Goal: Navigation & Orientation: Find specific page/section

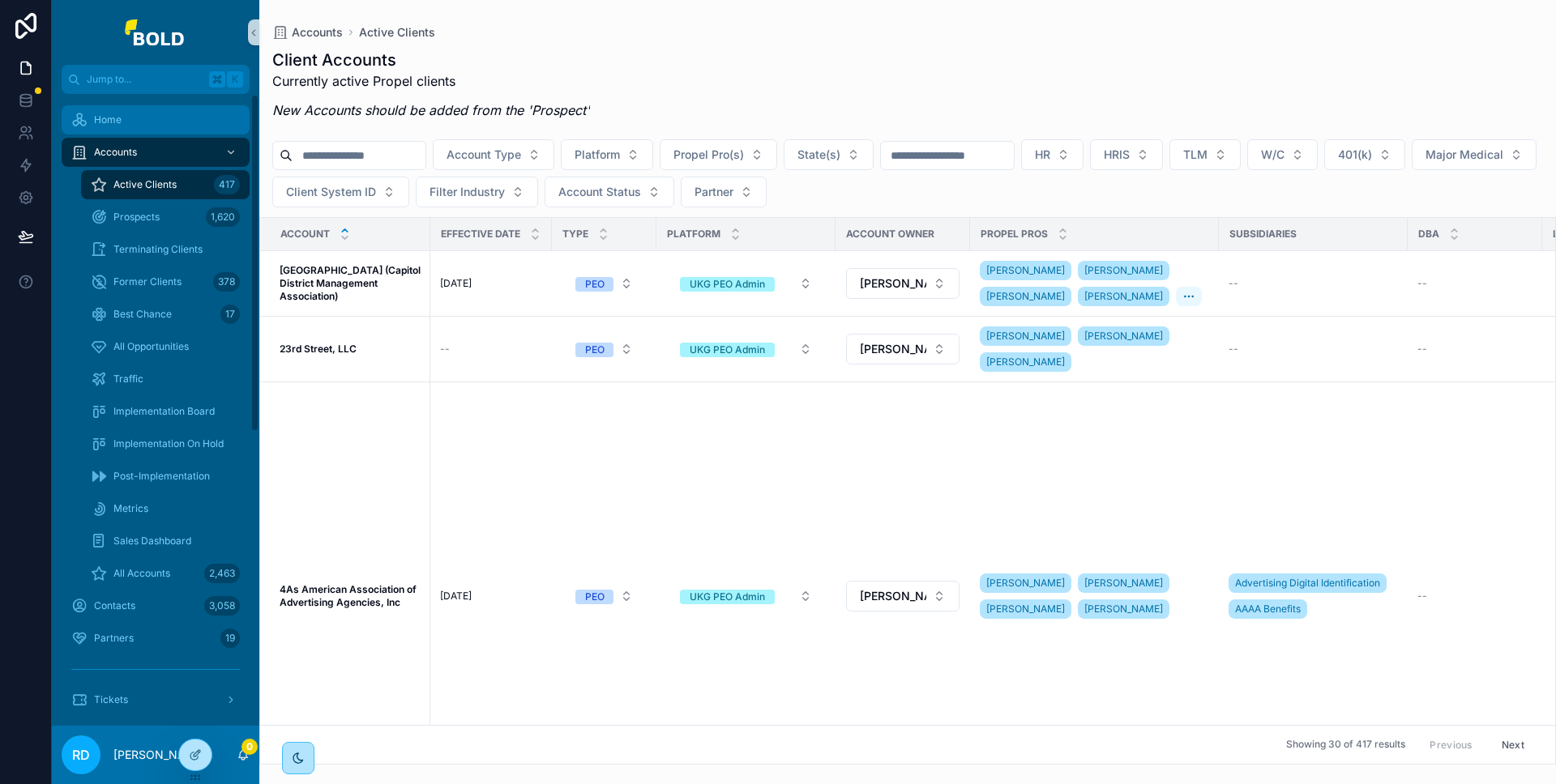
click at [124, 123] on div "Home" at bounding box center [155, 120] width 169 height 26
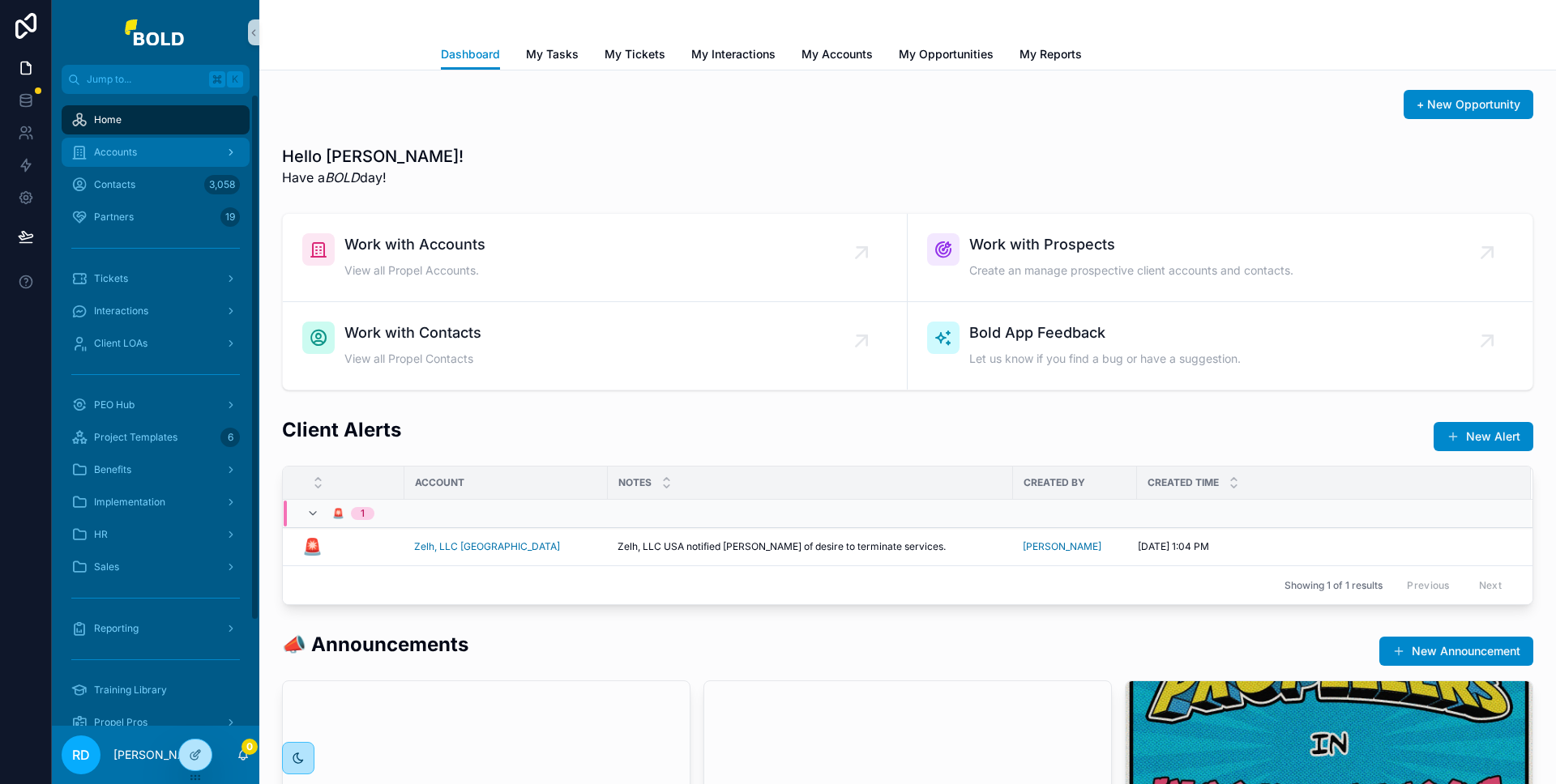
click at [130, 146] on span "Accounts" at bounding box center [115, 152] width 43 height 13
